Goal: Communication & Community: Answer question/provide support

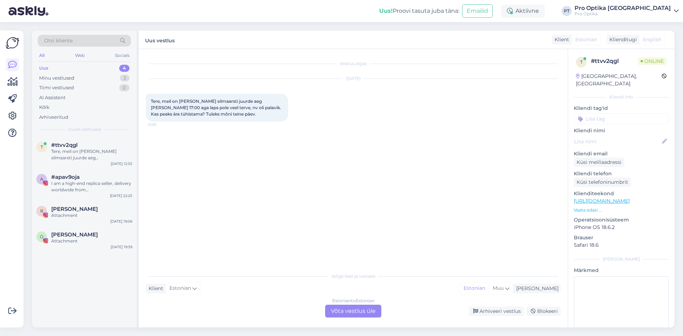
click at [221, 292] on div "Klient Estonian Mina Estonian Muu" at bounding box center [353, 289] width 415 height 10
click at [344, 310] on div "Estonian to Estonian Võta vestlus üle" at bounding box center [353, 311] width 56 height 13
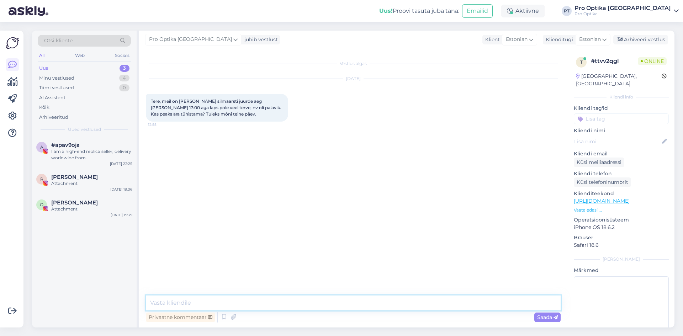
click at [197, 304] on textarea at bounding box center [353, 302] width 415 height 15
type textarea "Tere, millises kaupluses teil aeg oli kirja pandud? Oleks hea tühistada jah"
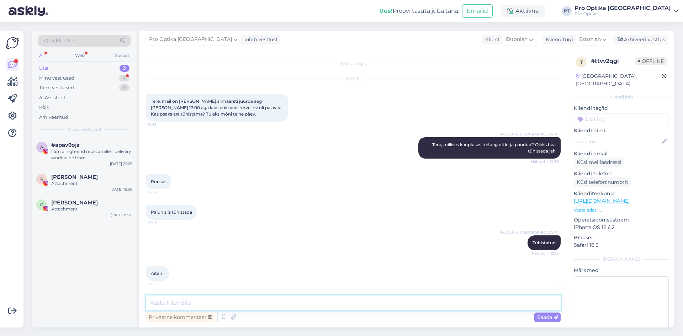
click at [260, 300] on textarea at bounding box center [353, 302] width 415 height 15
click at [224, 316] on icon at bounding box center [224, 317] width 9 height 11
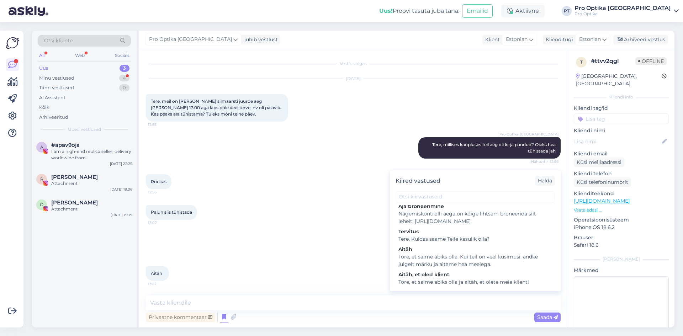
scroll to position [213, 0]
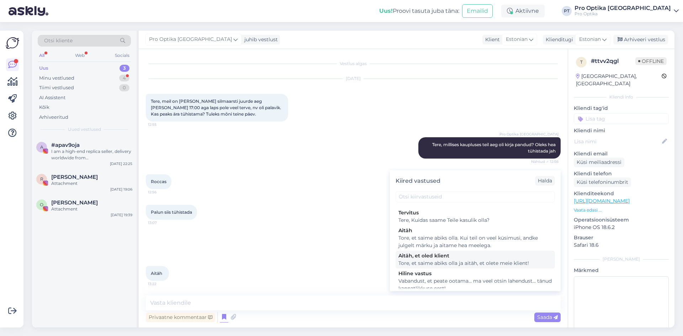
click at [474, 267] on div "Tore, et saime abiks olla ja aitäh, et olete meie klient!" at bounding box center [475, 263] width 154 height 7
type textarea "Tore, et saime abiks olla ja aitäh, et olete meie klient!"
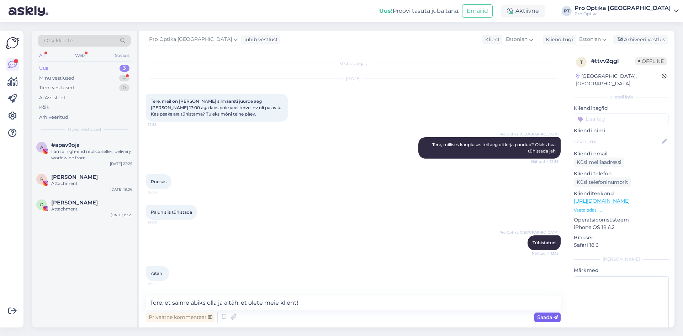
click at [542, 318] on span "Saada" at bounding box center [547, 317] width 21 height 6
